Goal: Information Seeking & Learning: Check status

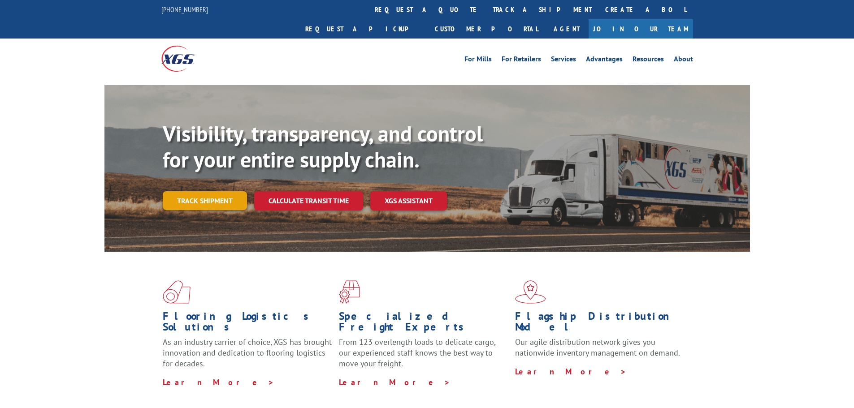
click at [167, 191] on link "Track shipment" at bounding box center [205, 200] width 84 height 19
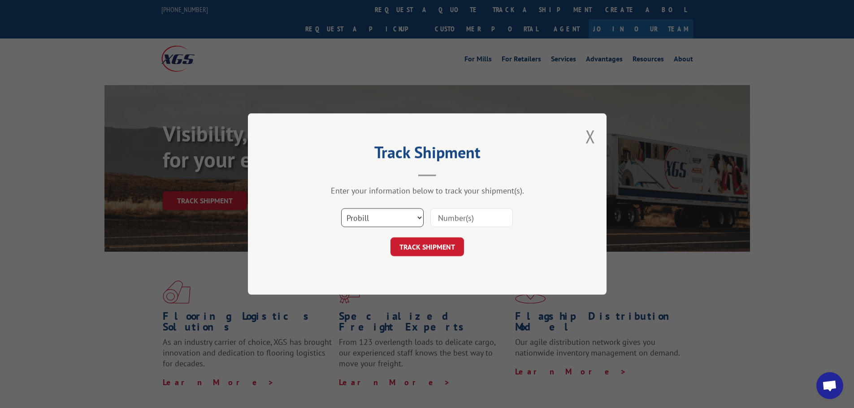
drag, startPoint x: 363, startPoint y: 219, endPoint x: 368, endPoint y: 226, distance: 9.2
click at [363, 219] on select "Select category... Probill BOL PO" at bounding box center [382, 217] width 82 height 19
select select "bol"
click at [341, 208] on select "Select category... Probill BOL PO" at bounding box center [382, 217] width 82 height 19
click at [450, 211] on input at bounding box center [471, 217] width 82 height 19
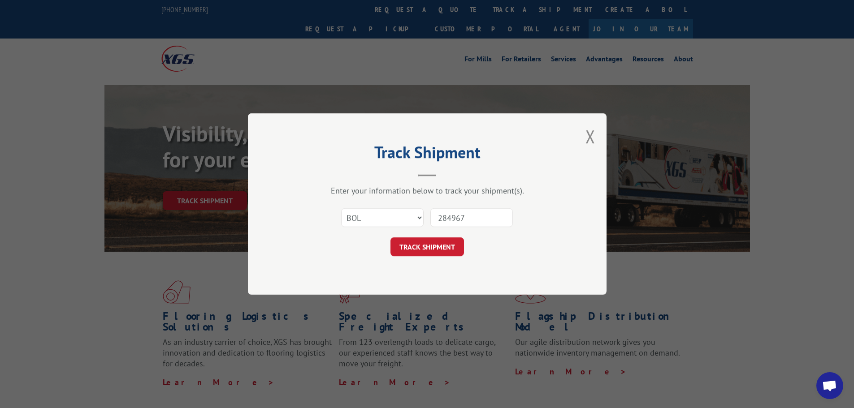
type input "2849673"
click button "TRACK SHIPMENT" at bounding box center [426, 246] width 73 height 19
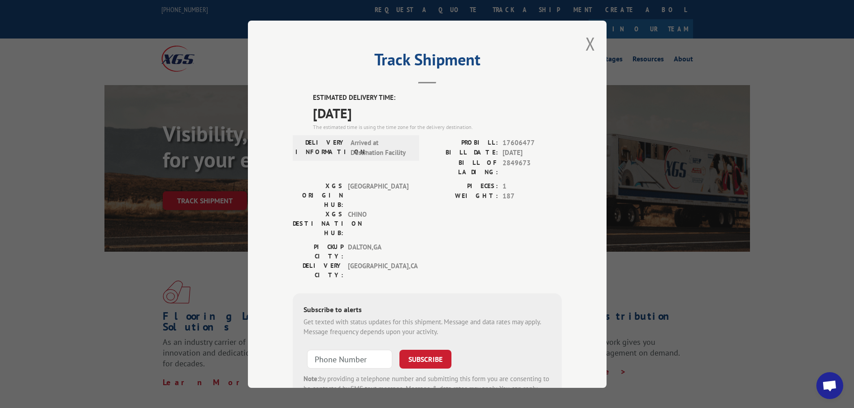
drag, startPoint x: 583, startPoint y: 47, endPoint x: 137, endPoint y: 47, distance: 446.3
click at [585, 47] on button "Close modal" at bounding box center [590, 44] width 10 height 24
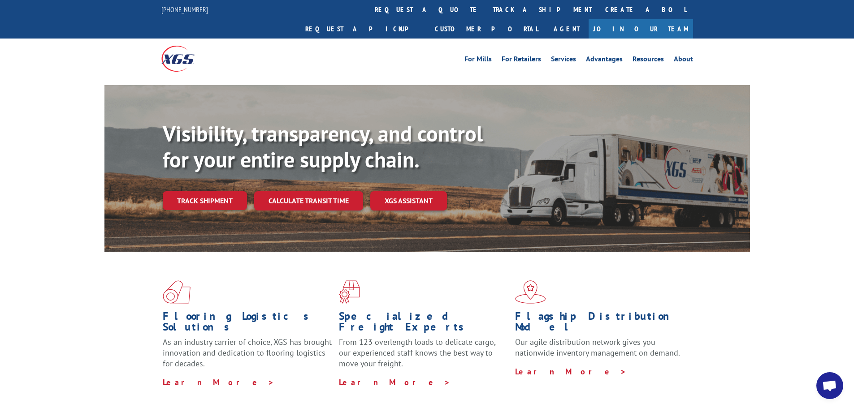
drag, startPoint x: 186, startPoint y: 188, endPoint x: 219, endPoint y: 183, distance: 33.1
click at [187, 191] on link "Track shipment" at bounding box center [205, 200] width 84 height 19
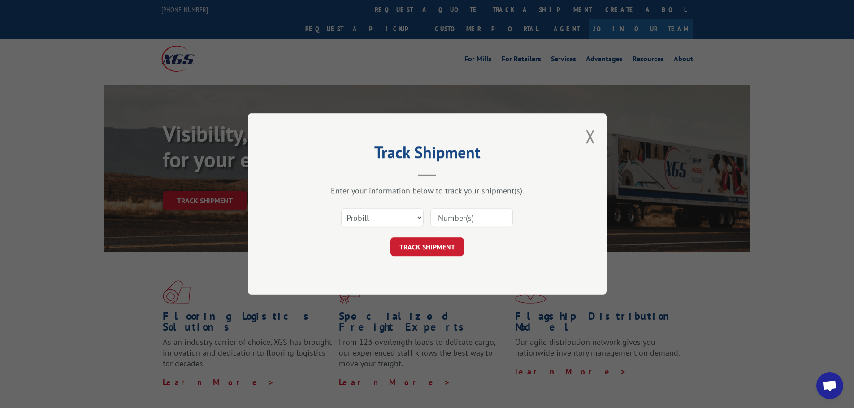
click at [361, 229] on div "Select category... Probill BOL PO" at bounding box center [427, 218] width 269 height 30
drag, startPoint x: 364, startPoint y: 216, endPoint x: 371, endPoint y: 224, distance: 9.9
click at [364, 216] on select "Select category... Probill BOL PO" at bounding box center [382, 217] width 82 height 19
select select "bol"
click at [341, 208] on select "Select category... Probill BOL PO" at bounding box center [382, 217] width 82 height 19
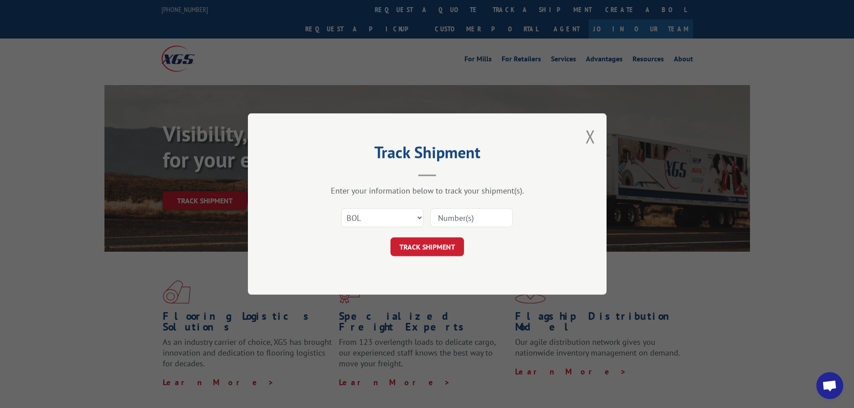
click at [431, 218] on input at bounding box center [471, 217] width 82 height 19
type input "2850216"
click button "TRACK SHIPMENT" at bounding box center [426, 246] width 73 height 19
